Goal: Feedback & Contribution: Leave review/rating

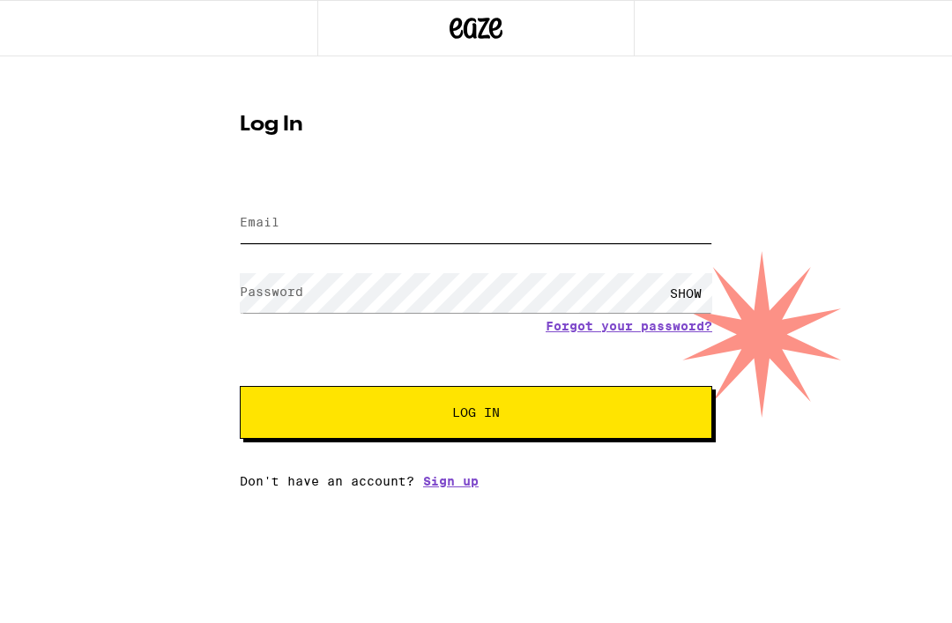
type input "booksbygreg@yahoo.com"
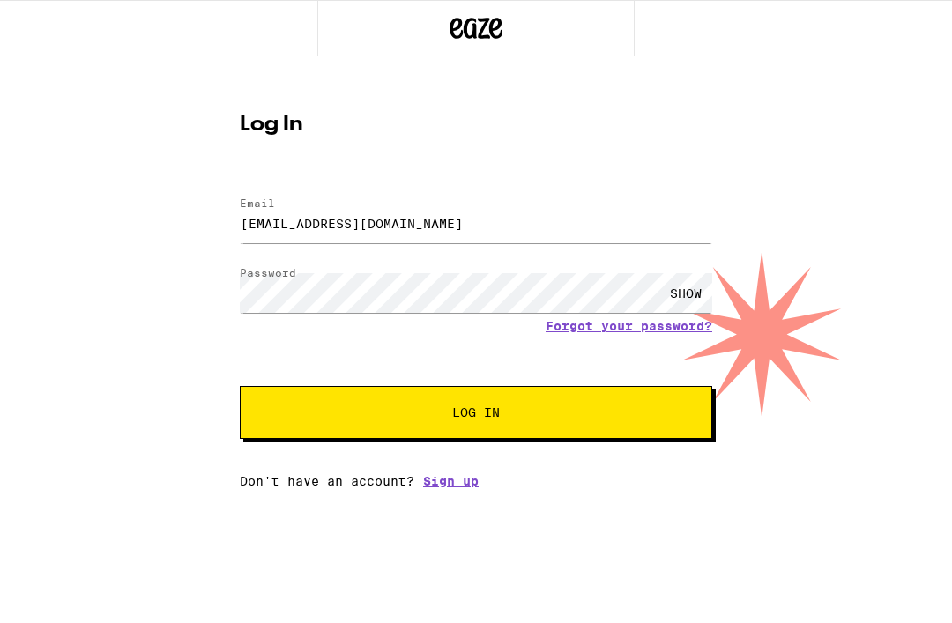
click at [476, 415] on button "Log In" at bounding box center [476, 412] width 472 height 53
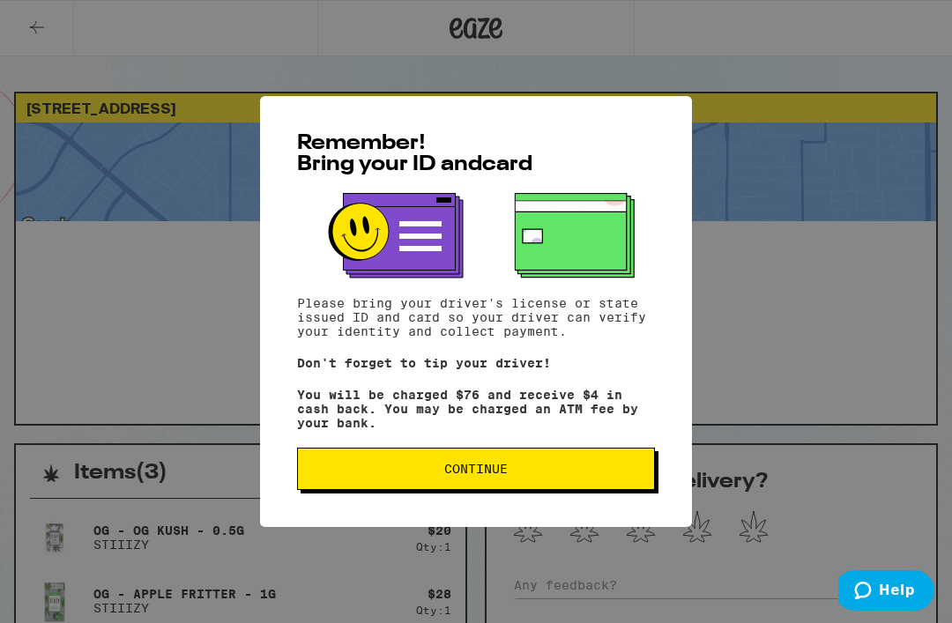
click at [613, 472] on span "Continue" at bounding box center [476, 469] width 328 height 12
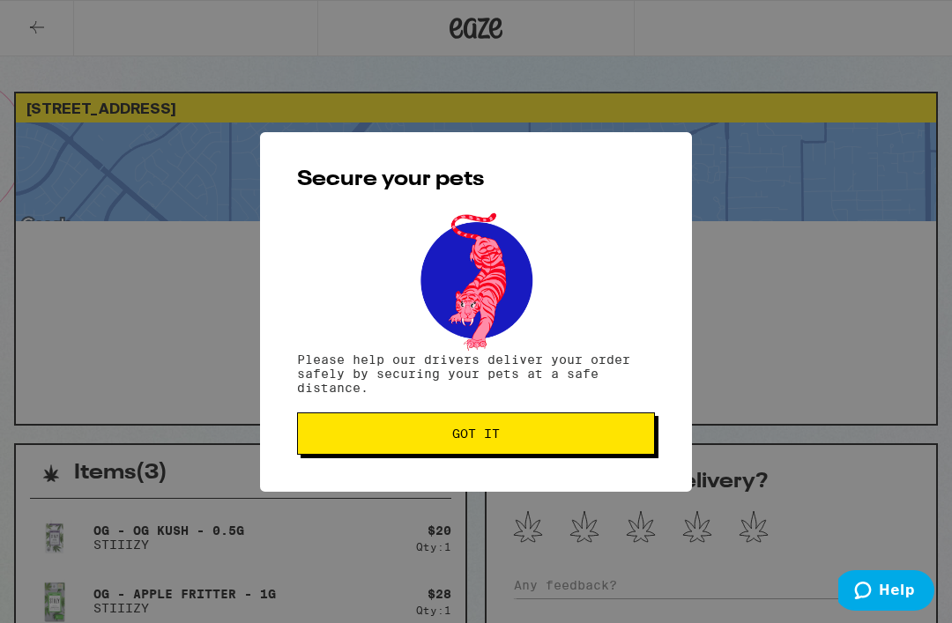
click at [626, 439] on span "Got it" at bounding box center [476, 433] width 328 height 12
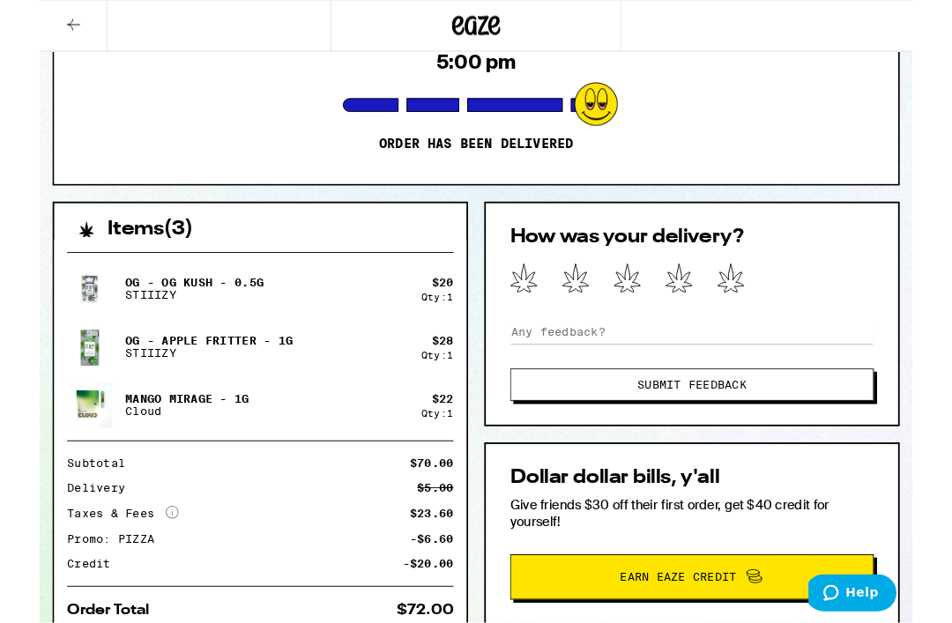
click at [802, 437] on button "Submit Feedback" at bounding box center [711, 419] width 397 height 35
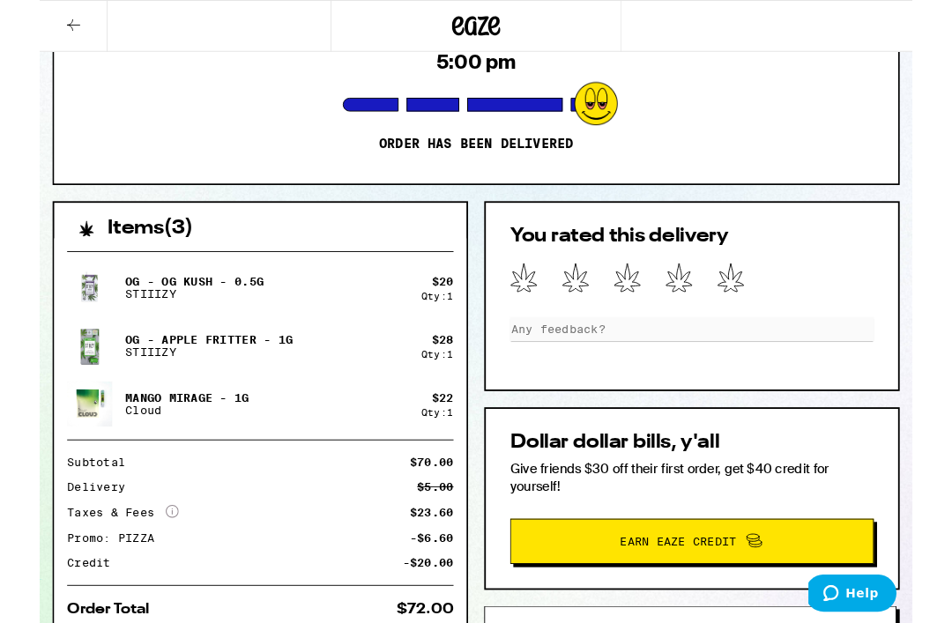
click at [755, 301] on icon at bounding box center [754, 302] width 30 height 33
click at [749, 289] on icon at bounding box center [754, 302] width 30 height 33
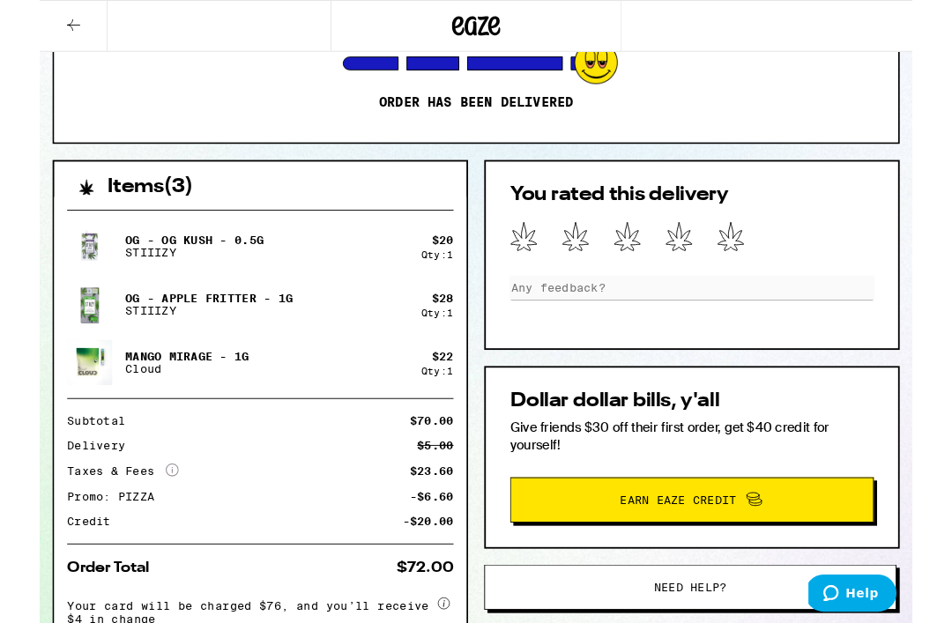
scroll to position [255, 0]
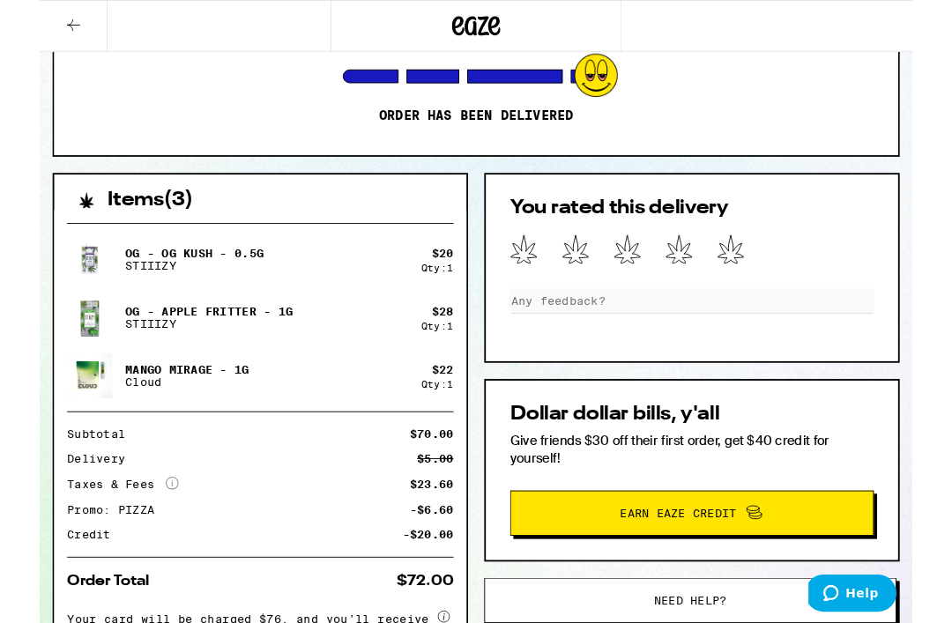
click at [717, 265] on div at bounding box center [711, 272] width 397 height 33
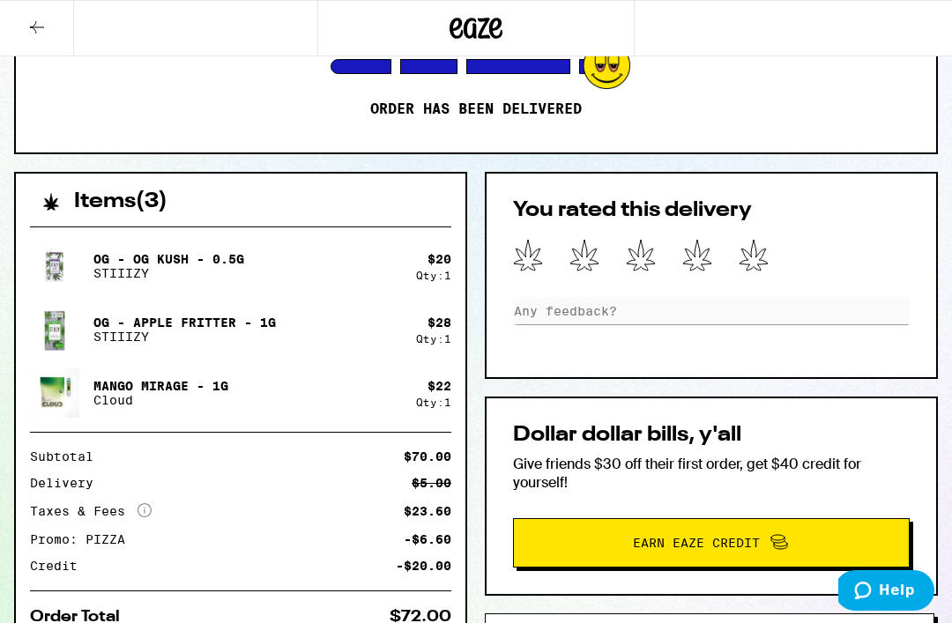
scroll to position [271, 0]
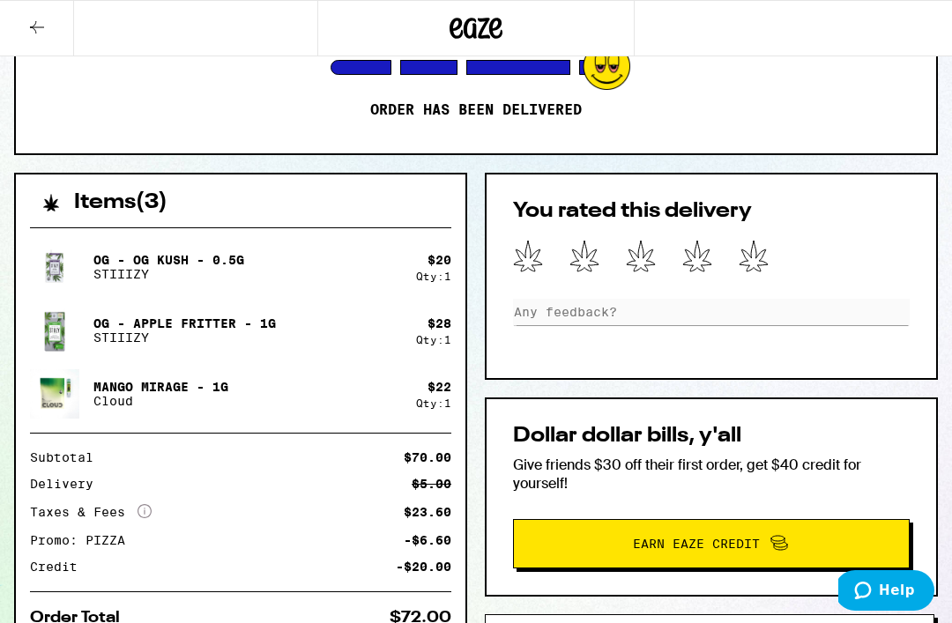
click at [711, 247] on icon at bounding box center [697, 256] width 30 height 33
click at [811, 269] on div at bounding box center [711, 256] width 397 height 33
click at [741, 258] on icon at bounding box center [754, 256] width 30 height 33
click at [536, 264] on icon at bounding box center [528, 256] width 30 height 33
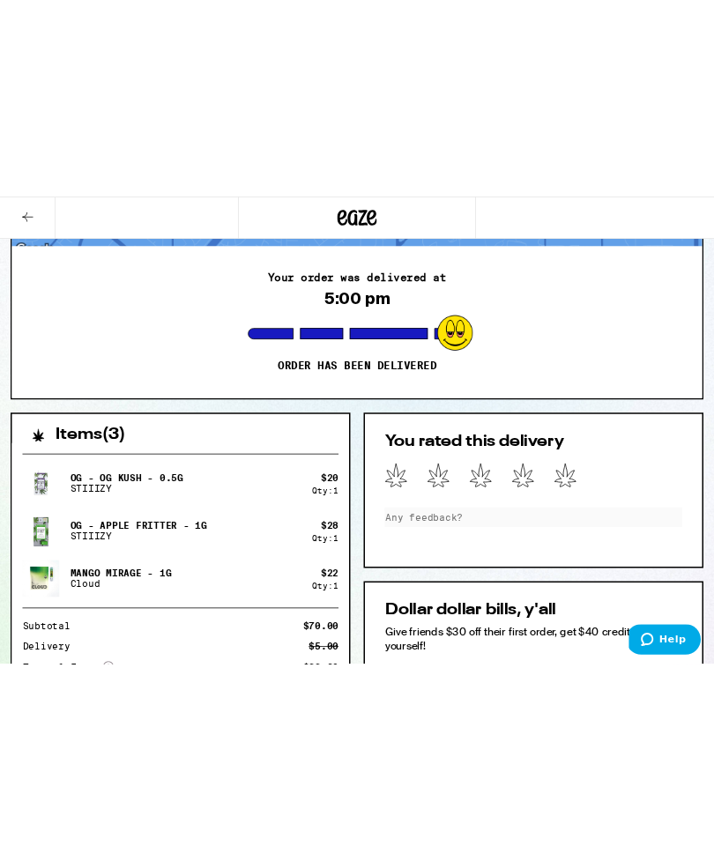
scroll to position [0, 0]
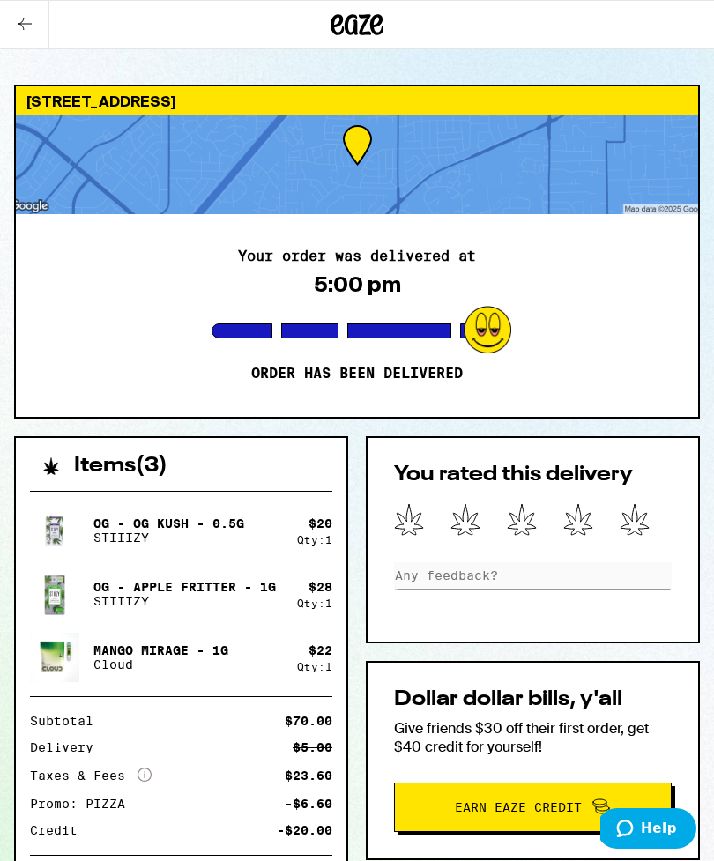
click at [643, 529] on icon at bounding box center [634, 519] width 28 height 31
click at [648, 519] on icon at bounding box center [635, 519] width 30 height 33
click at [642, 521] on icon at bounding box center [635, 519] width 30 height 33
click at [641, 521] on icon at bounding box center [635, 519] width 30 height 33
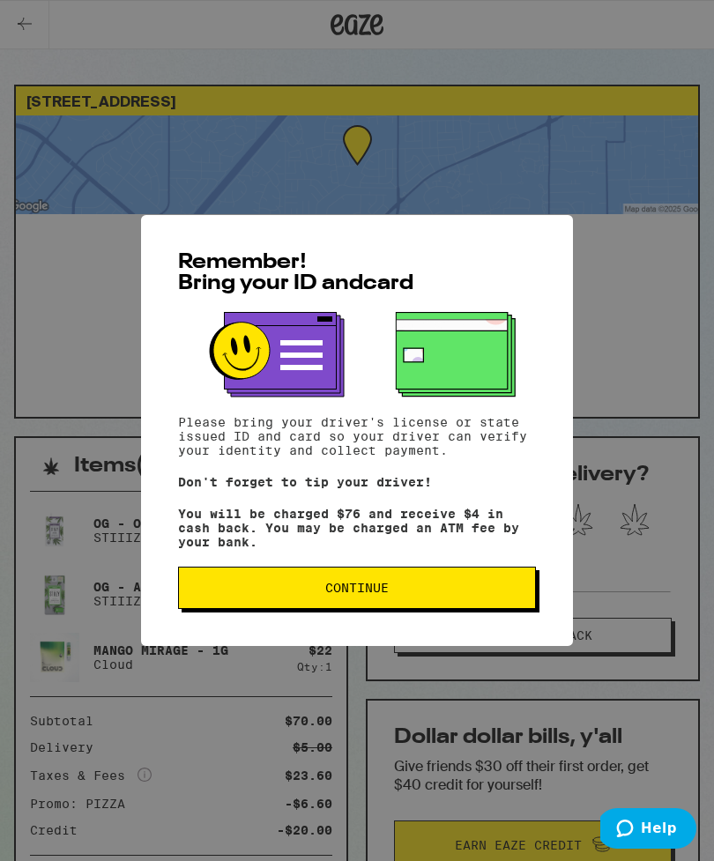
click at [409, 594] on span "Continue" at bounding box center [357, 588] width 328 height 12
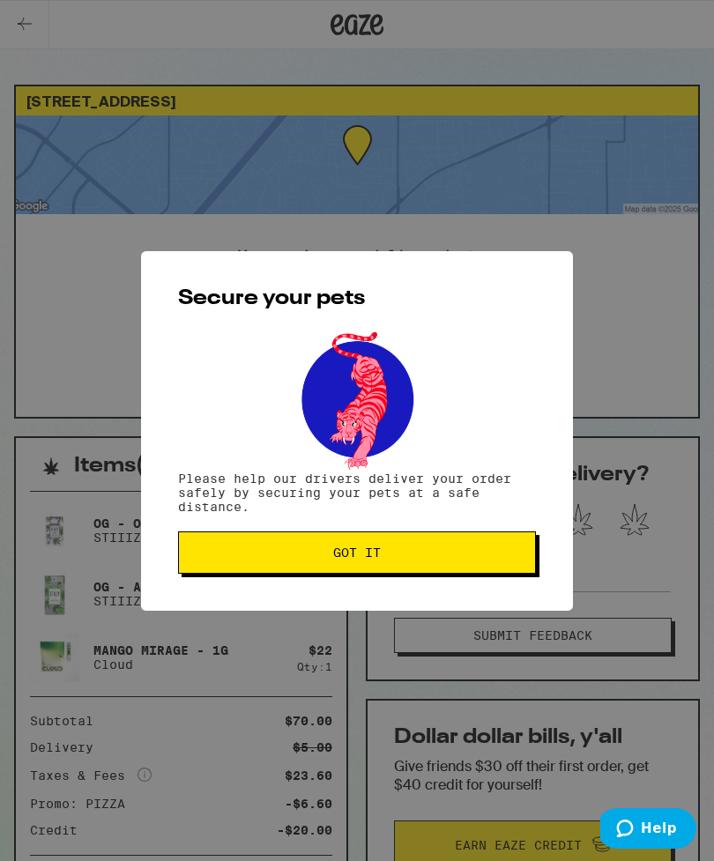
click at [461, 566] on button "Got it" at bounding box center [357, 552] width 358 height 42
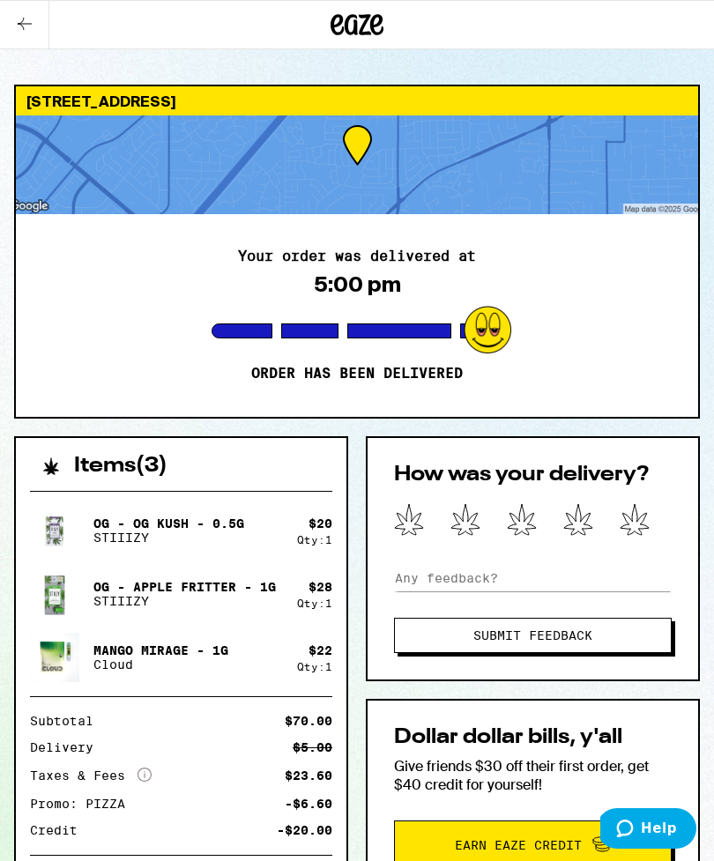
click at [532, 536] on button at bounding box center [522, 520] width 30 height 35
click at [644, 523] on icon at bounding box center [635, 519] width 30 height 33
click at [433, 591] on input at bounding box center [533, 578] width 278 height 26
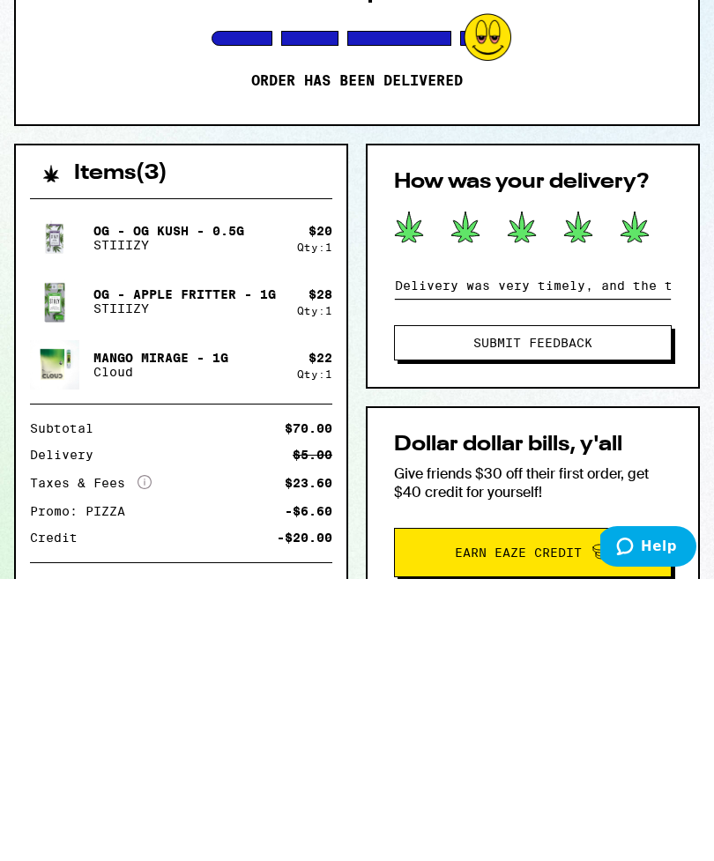
type input "Delivery was very timely, and the text updates remarkably accurate. The driver …"
click at [643, 607] on button "Submit Feedback" at bounding box center [533, 624] width 278 height 35
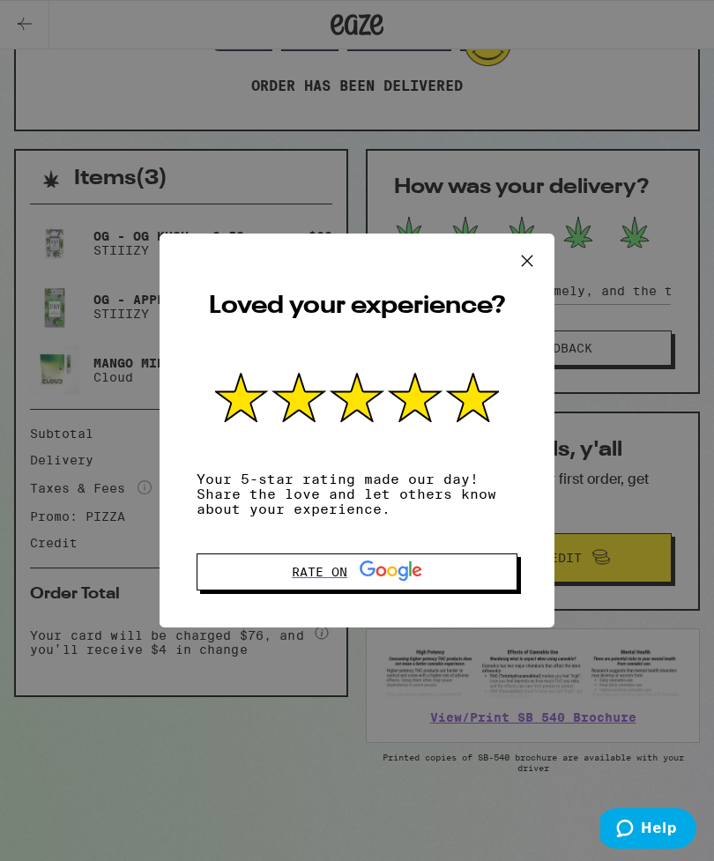
scroll to position [263, 0]
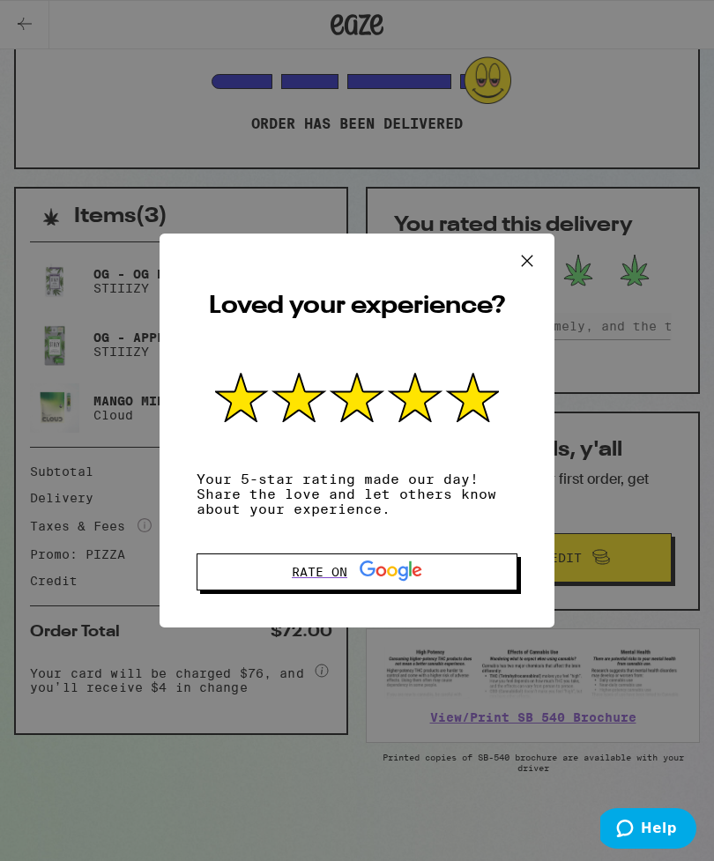
click at [528, 256] on icon at bounding box center [527, 261] width 11 height 11
